Goal: Task Accomplishment & Management: Manage account settings

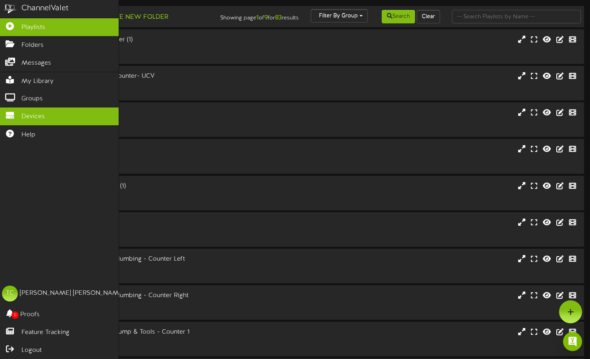
click at [19, 115] on icon at bounding box center [10, 114] width 20 height 6
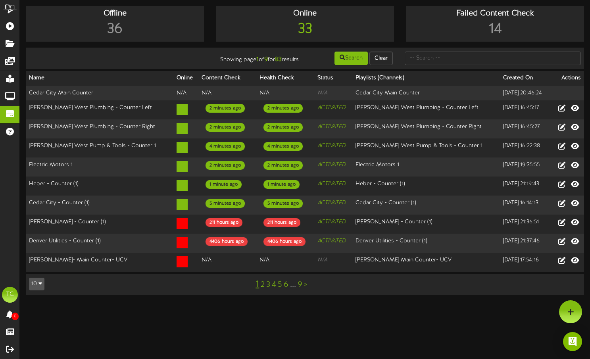
click at [40, 290] on button "10" at bounding box center [36, 284] width 15 height 13
click at [41, 275] on div "100" at bounding box center [36, 269] width 15 height 12
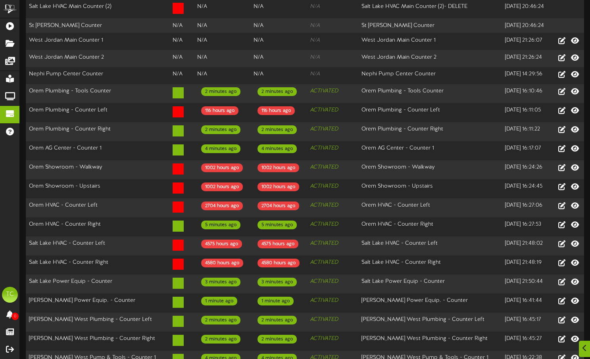
scroll to position [320, 0]
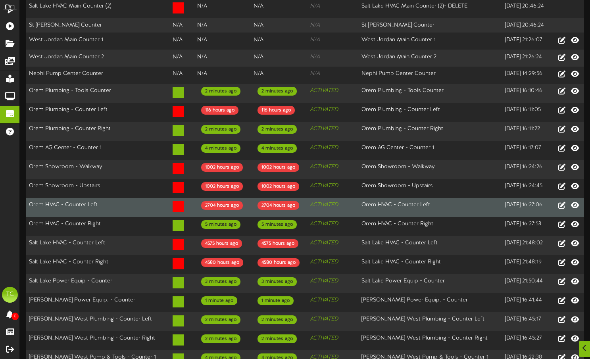
click at [117, 217] on td "Orem HVAC - Counter Left" at bounding box center [98, 207] width 144 height 19
click at [83, 208] on td "Orem HVAC - Counter Left" at bounding box center [98, 207] width 144 height 19
click at [169, 216] on td at bounding box center [181, 207] width 24 height 19
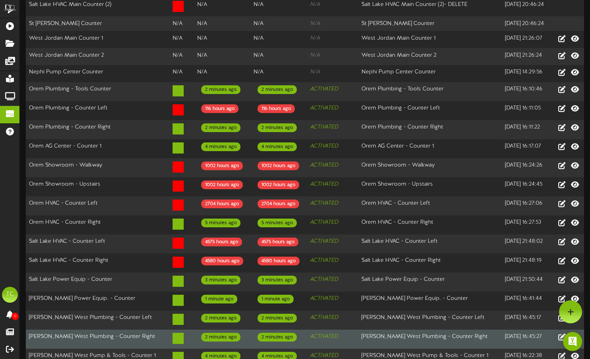
scroll to position [312, 0]
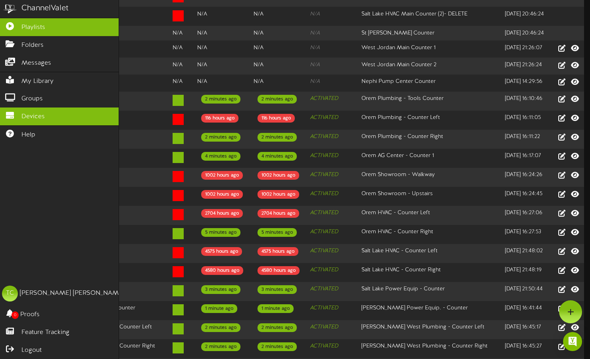
click at [35, 26] on span "Playlists" at bounding box center [33, 27] width 24 height 9
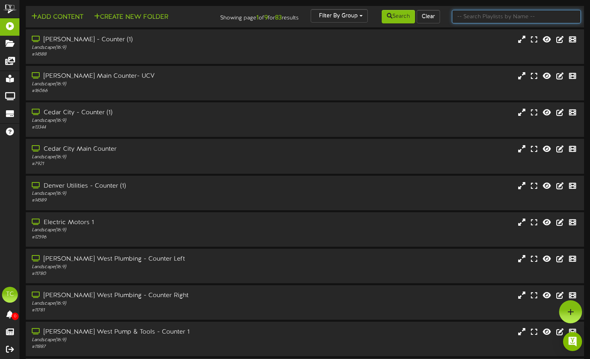
click at [484, 15] on input "text" at bounding box center [516, 16] width 129 height 13
type input "orem hvac"
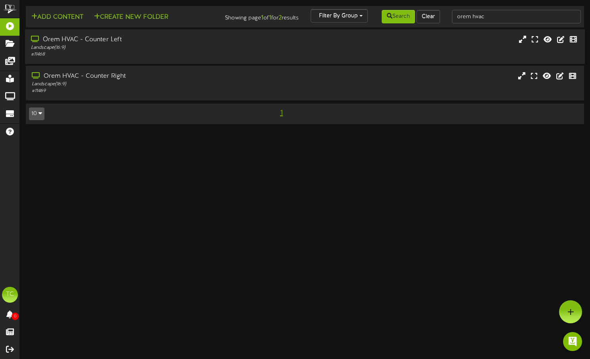
click at [139, 58] on div "# 11468" at bounding box center [141, 54] width 221 height 7
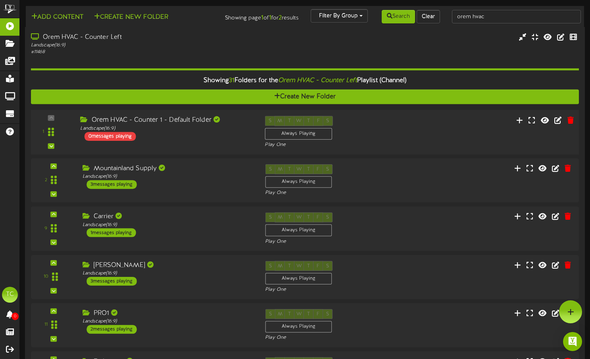
click at [215, 141] on div "Orem HVAC - Counter 1 - Default Folder Landscape ( 16:9 ) 0 messages playing" at bounding box center [166, 128] width 184 height 25
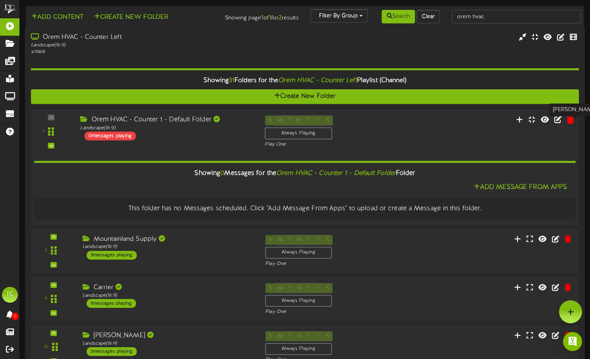
click at [569, 124] on icon at bounding box center [570, 119] width 8 height 9
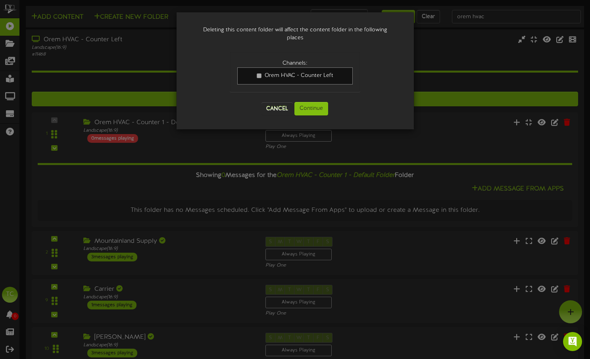
click at [273, 81] on link "Orem HVAC - Counter Left" at bounding box center [294, 75] width 115 height 17
click at [322, 83] on link "Orem HVAC - Counter Left" at bounding box center [294, 75] width 115 height 17
click at [319, 110] on button "Continue" at bounding box center [311, 108] width 34 height 13
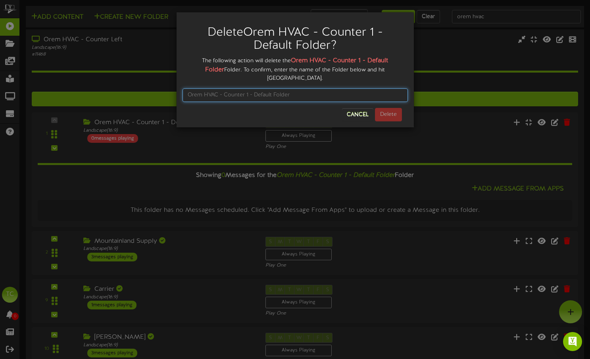
click at [311, 88] on input "text" at bounding box center [294, 94] width 225 height 13
type input "Orem HVAC - Counter 1 - Default Folder"
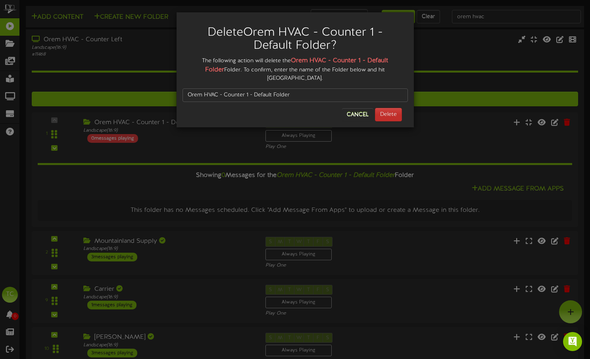
click at [390, 108] on button "Delete" at bounding box center [388, 114] width 27 height 13
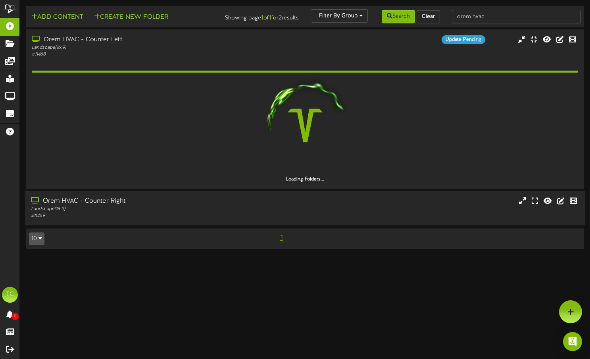
click at [202, 219] on div "# 11469" at bounding box center [141, 216] width 221 height 7
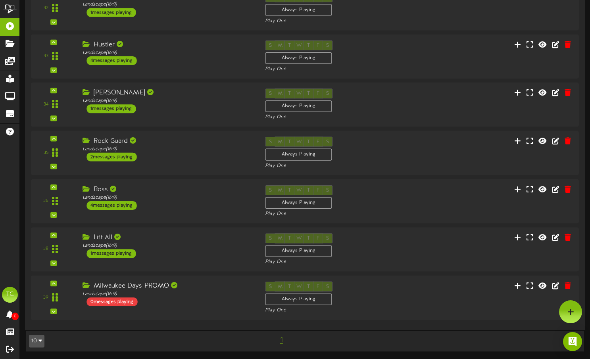
scroll to position [2813, 0]
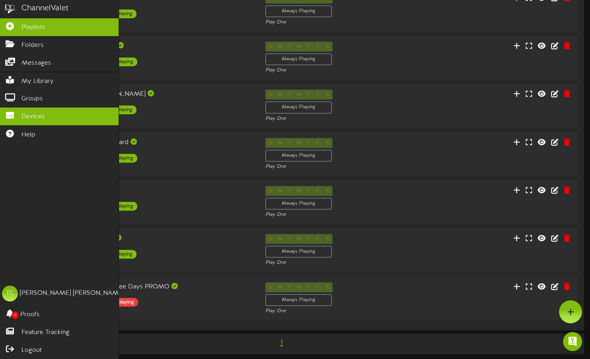
click at [25, 118] on span "Devices" at bounding box center [32, 116] width 23 height 9
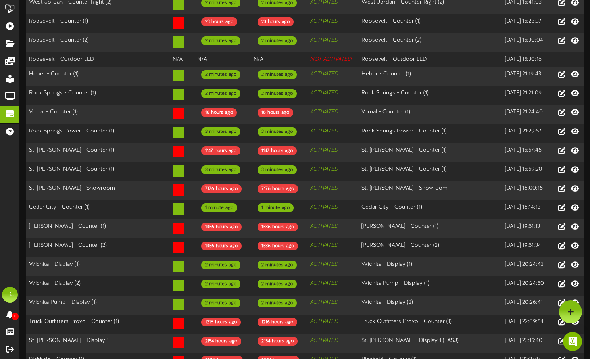
scroll to position [1011, 0]
